Goal: Navigation & Orientation: Understand site structure

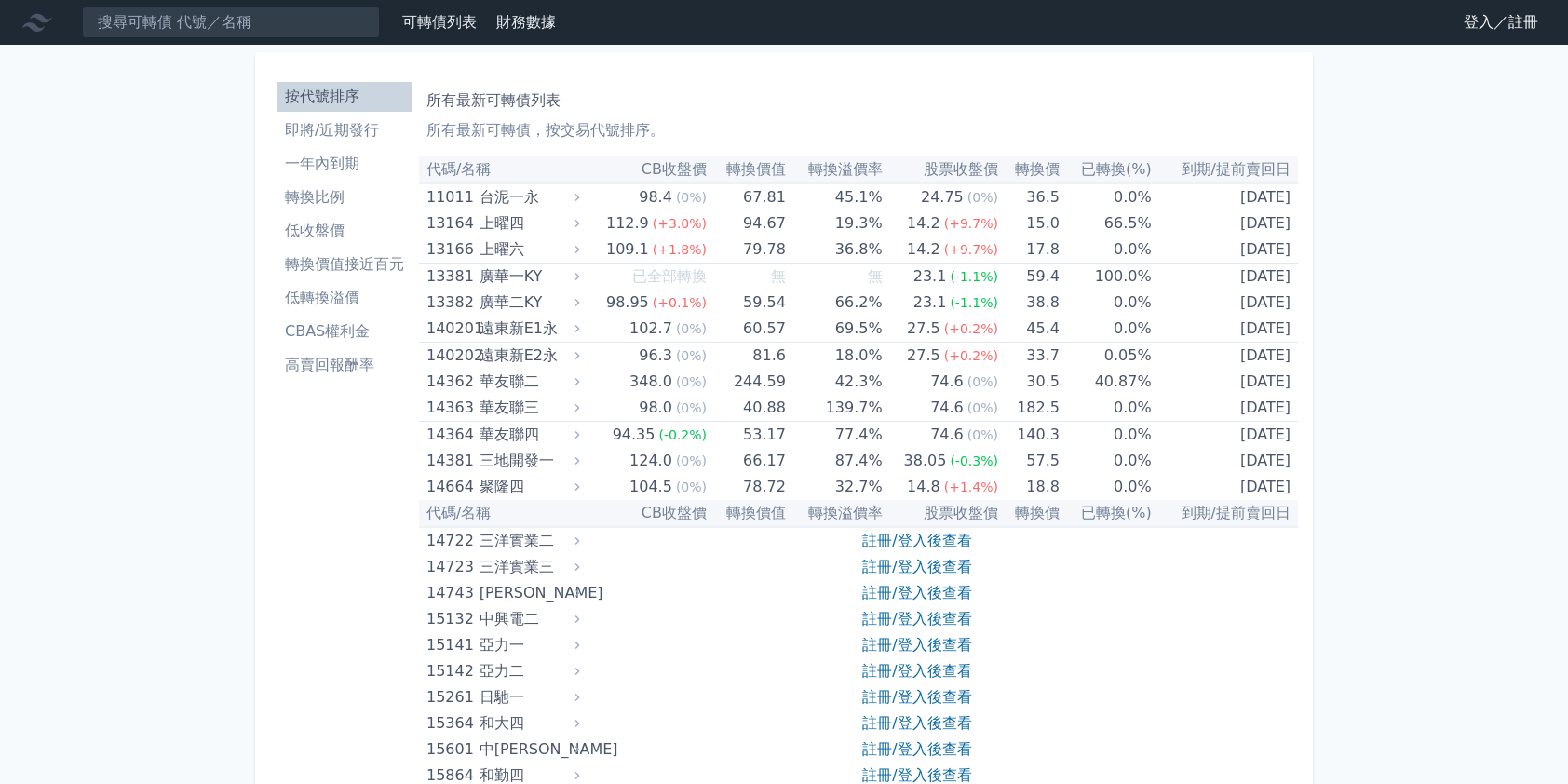
click at [332, 134] on li "即將/近期發行" at bounding box center [344, 130] width 134 height 22
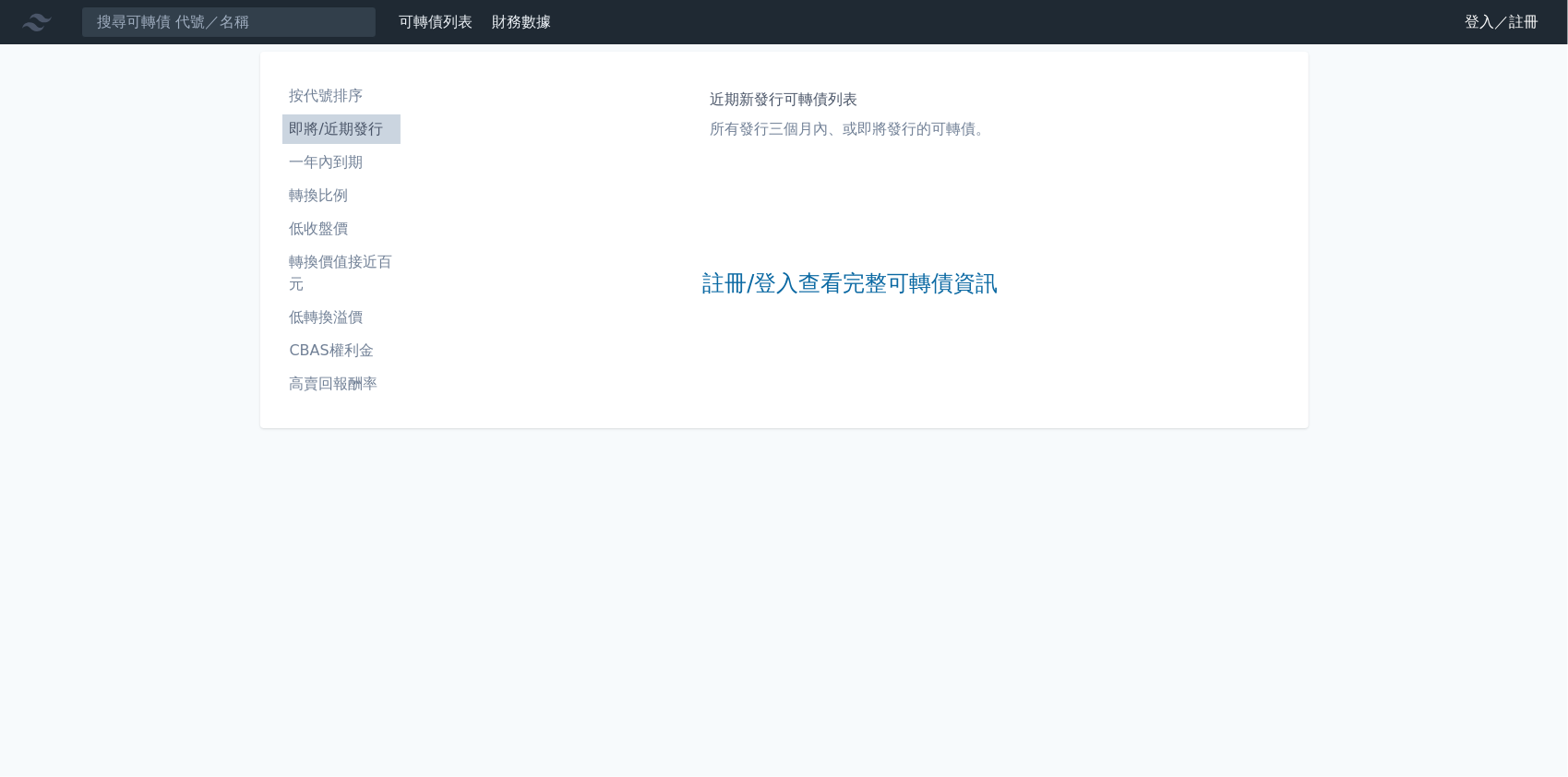
click at [324, 168] on li "一年內到期" at bounding box center [341, 162] width 119 height 22
click at [329, 200] on li "轉換比例" at bounding box center [341, 195] width 119 height 22
click at [325, 224] on li "低收盤價" at bounding box center [341, 228] width 119 height 22
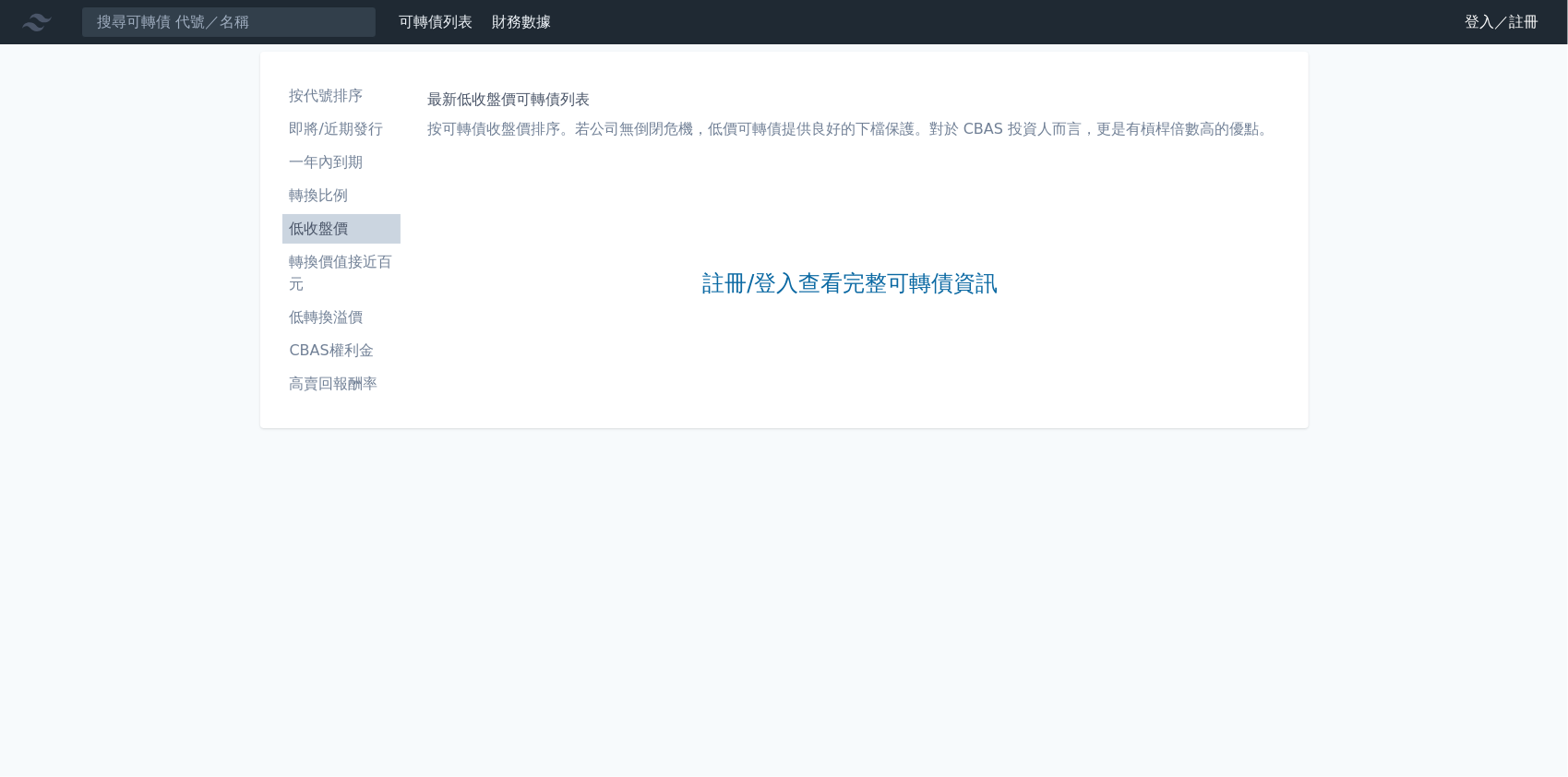
click at [345, 105] on li "按代號排序" at bounding box center [341, 96] width 119 height 22
